Goal: Transaction & Acquisition: Purchase product/service

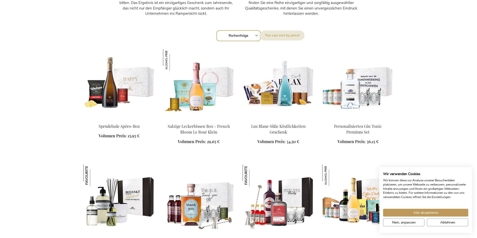
scroll to position [466, 0]
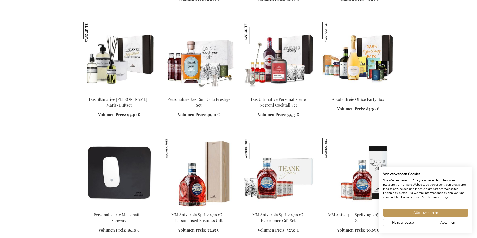
scroll to position [652, 0]
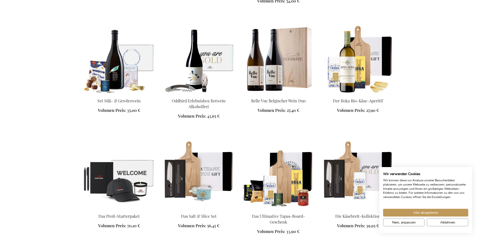
scroll to position [925, 0]
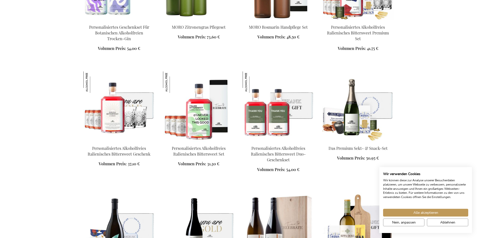
scroll to position [728, 0]
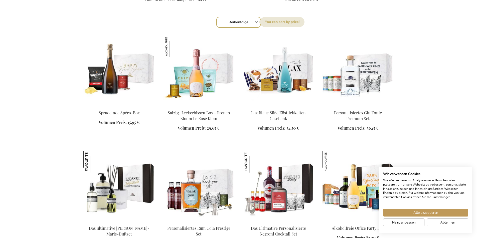
scroll to position [439, 0]
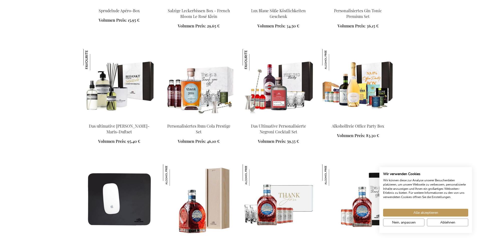
click at [360, 235] on link at bounding box center [358, 201] width 72 height 72
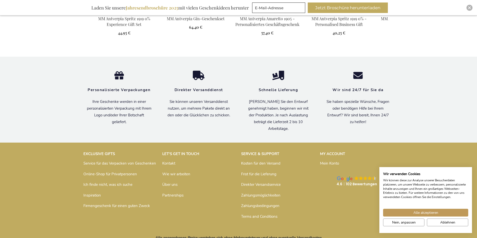
scroll to position [367, 0]
